Goal: Information Seeking & Learning: Find contact information

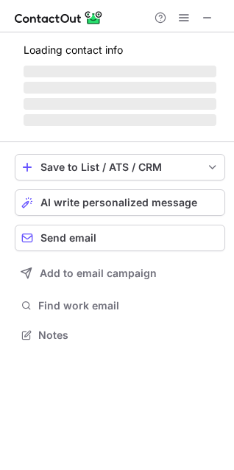
scroll to position [320, 234]
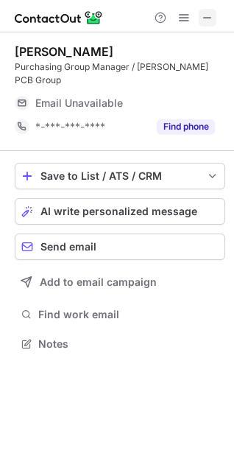
click at [206, 18] on span at bounding box center [208, 18] width 12 height 12
click at [206, 12] on span at bounding box center [208, 18] width 12 height 12
click at [206, 14] on span at bounding box center [208, 18] width 12 height 12
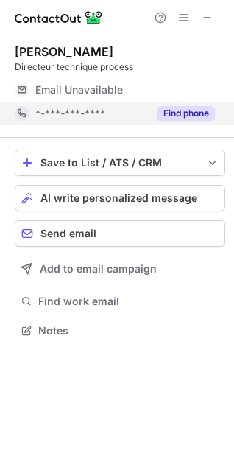
click at [186, 106] on button "Find phone" at bounding box center [186, 113] width 58 height 15
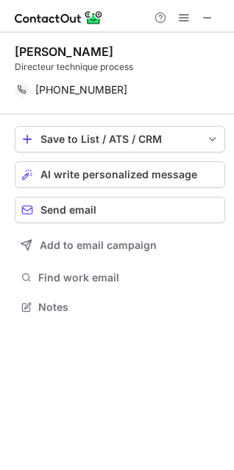
scroll to position [297, 234]
drag, startPoint x: 122, startPoint y: 49, endPoint x: 38, endPoint y: 60, distance: 84.8
click at [38, 60] on div "Vincent Dronnet Directeur technique process" at bounding box center [120, 58] width 211 height 29
click at [15, 52] on div "Vincent Dronnet Directeur technique process +21623559999 Copy Save to List / AT…" at bounding box center [117, 180] width 234 height 297
drag, startPoint x: 15, startPoint y: 52, endPoint x: 116, endPoint y: 52, distance: 100.2
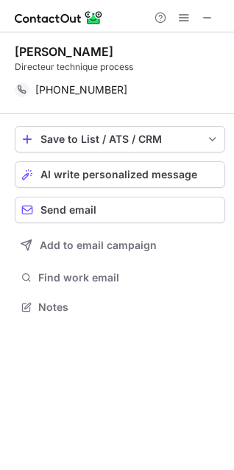
click at [116, 52] on div "Vincent Dronnet" at bounding box center [120, 51] width 211 height 15
copy div "Vincent Dronnet"
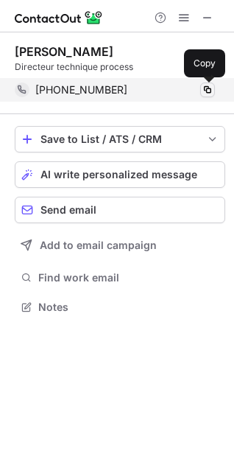
click at [210, 87] on span at bounding box center [208, 90] width 12 height 12
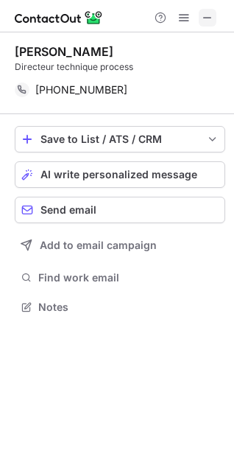
click at [210, 17] on span at bounding box center [208, 18] width 12 height 12
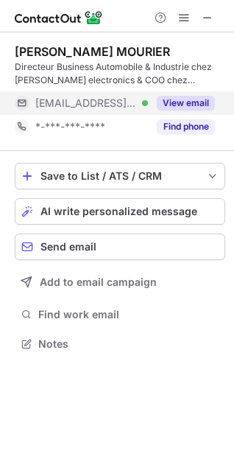
click at [187, 97] on button "View email" at bounding box center [186, 103] width 58 height 15
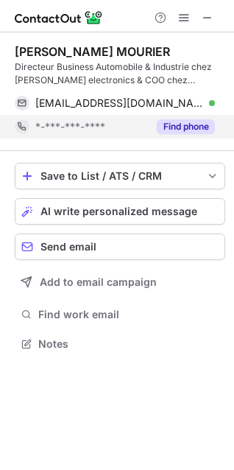
click at [188, 125] on button "Find phone" at bounding box center [186, 126] width 58 height 15
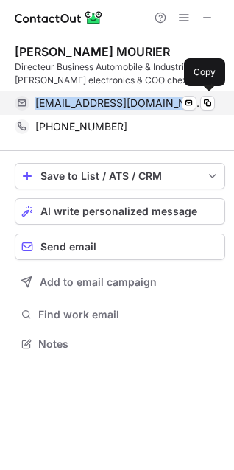
drag, startPoint x: 32, startPoint y: 102, endPoint x: 143, endPoint y: 99, distance: 110.6
click at [143, 99] on div "lgmourier@orange.fr Verified Send email Copy" at bounding box center [115, 103] width 200 height 24
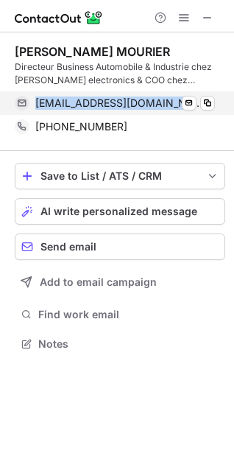
copy span "lgmourier@orange.fr"
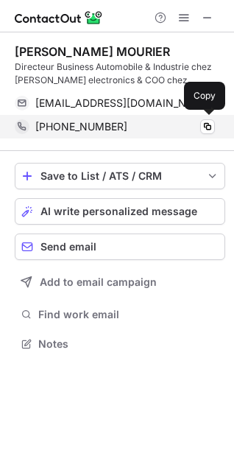
click at [41, 127] on span "+33751683009" at bounding box center [81, 126] width 92 height 13
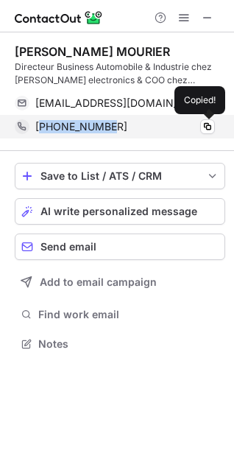
click at [41, 127] on span "+33751683009" at bounding box center [81, 126] width 92 height 13
click at [35, 127] on div "+33751683009 Copied!" at bounding box center [115, 127] width 200 height 24
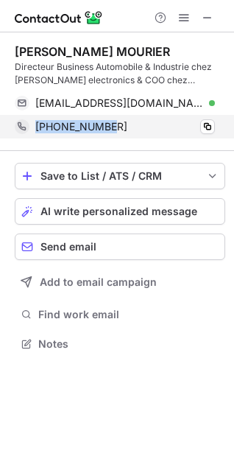
drag, startPoint x: 35, startPoint y: 126, endPoint x: 106, endPoint y: 124, distance: 71.5
click at [106, 124] on div "+33751683009 Copy" at bounding box center [115, 127] width 200 height 24
copy span "+33751683009"
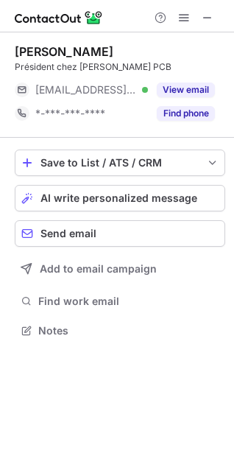
scroll to position [320, 234]
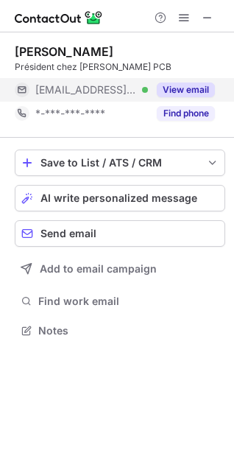
click at [192, 85] on button "View email" at bounding box center [186, 90] width 58 height 15
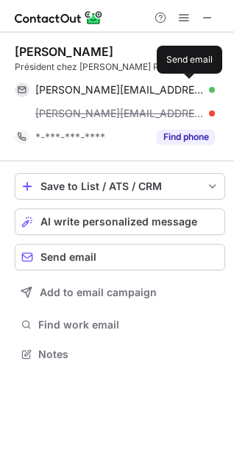
scroll to position [344, 234]
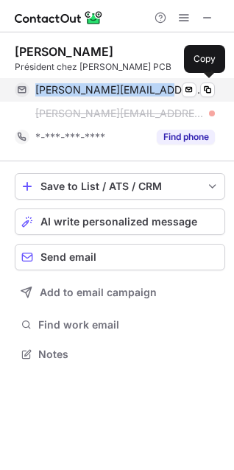
drag, startPoint x: 35, startPoint y: 90, endPoint x: 164, endPoint y: 91, distance: 128.9
click at [164, 91] on div "bruno.cassin@gepcb.com Verified" at bounding box center [125, 89] width 180 height 13
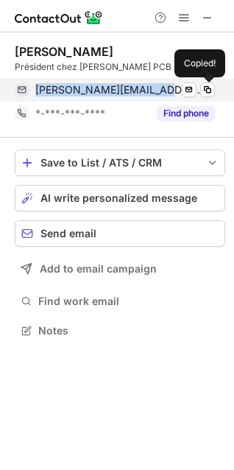
scroll to position [320, 234]
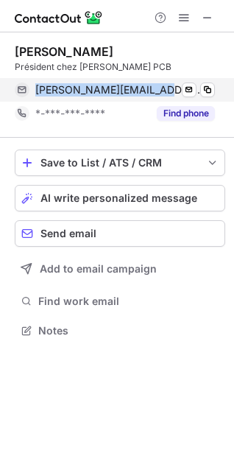
copy span "bruno.cassin@gepcb.com"
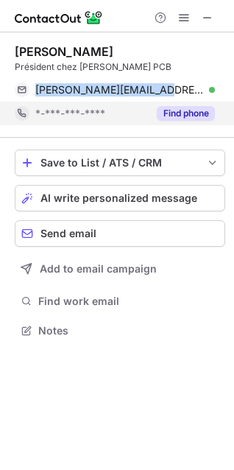
click at [186, 116] on button "Find phone" at bounding box center [186, 113] width 58 height 15
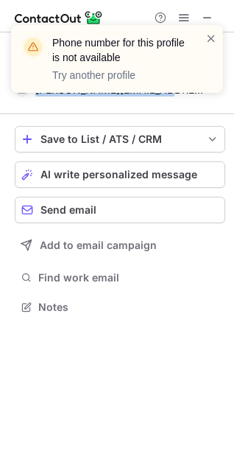
scroll to position [297, 234]
click at [208, 35] on span at bounding box center [212, 38] width 12 height 15
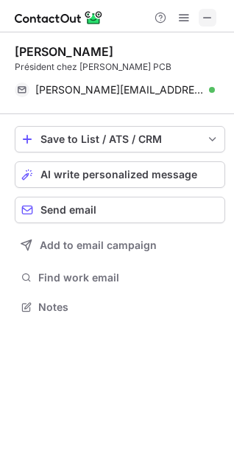
click at [208, 13] on span at bounding box center [208, 18] width 12 height 12
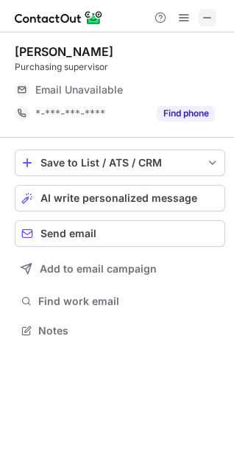
scroll to position [320, 234]
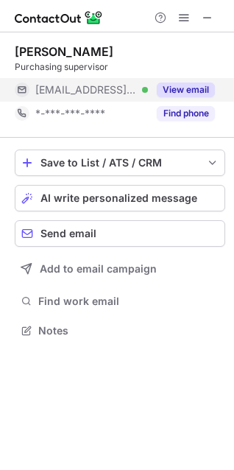
click at [189, 88] on button "View email" at bounding box center [186, 90] width 58 height 15
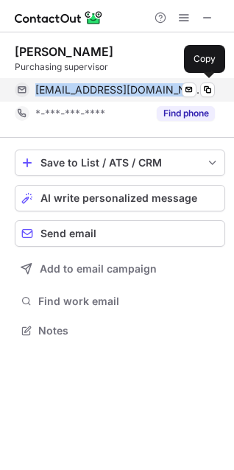
drag, startPoint x: 37, startPoint y: 89, endPoint x: 172, endPoint y: 85, distance: 135.6
click at [172, 85] on span "yq.cai@somacisgraphic.com" at bounding box center [119, 89] width 169 height 13
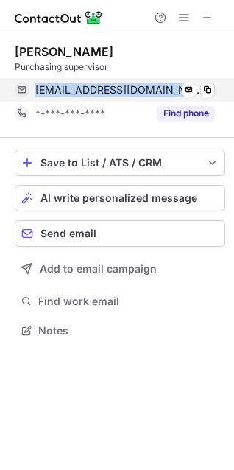
copy span "yq.cai@somacisgraphic.com"
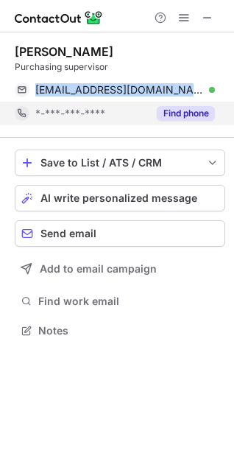
click at [180, 116] on button "Find phone" at bounding box center [186, 113] width 58 height 15
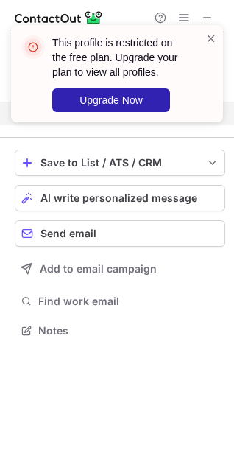
scroll to position [297, 234]
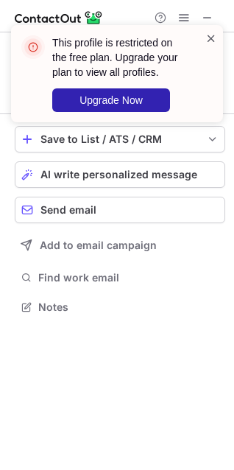
click at [211, 38] on span at bounding box center [212, 38] width 12 height 15
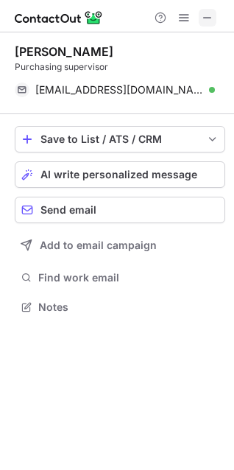
click at [207, 20] on span at bounding box center [208, 18] width 12 height 12
click at [214, 21] on button at bounding box center [208, 18] width 18 height 18
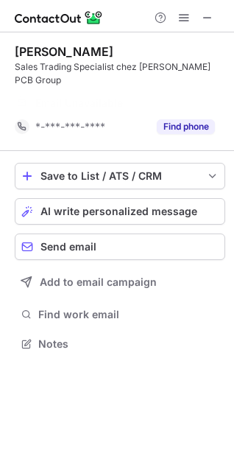
scroll to position [297, 234]
